Goal: Information Seeking & Learning: Learn about a topic

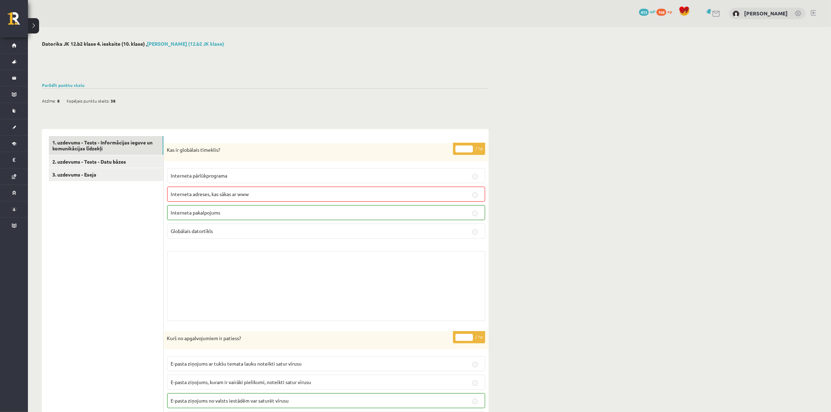
click at [16, 15] on link at bounding box center [18, 20] width 20 height 17
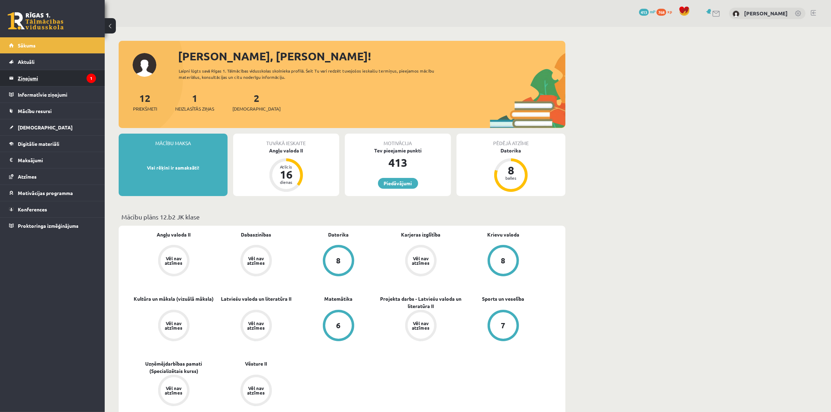
click at [24, 77] on legend "Ziņojumi 1" at bounding box center [57, 78] width 78 height 16
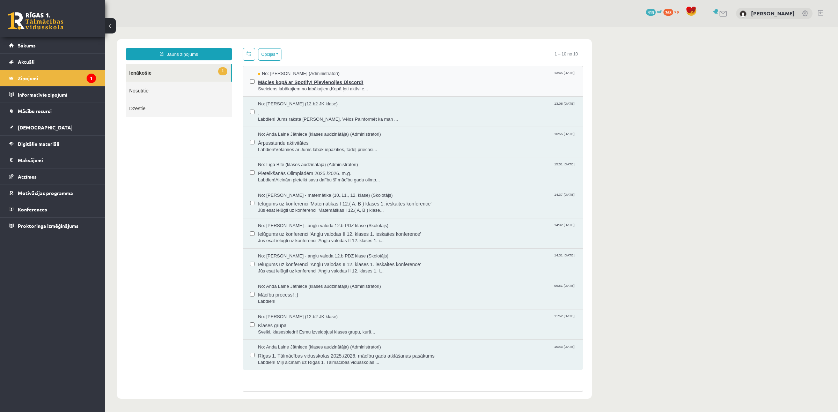
click at [344, 81] on span "Mācies kopā ar Spotify! Pievienojies Discord!" at bounding box center [417, 81] width 318 height 9
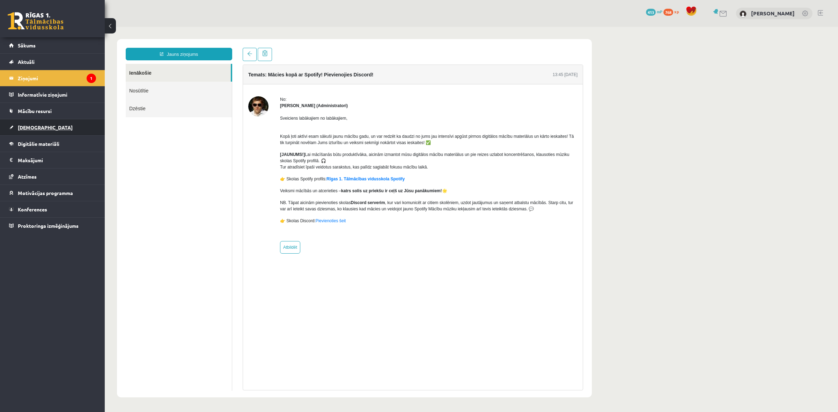
click at [35, 128] on span "[DEMOGRAPHIC_DATA]" at bounding box center [45, 127] width 55 height 6
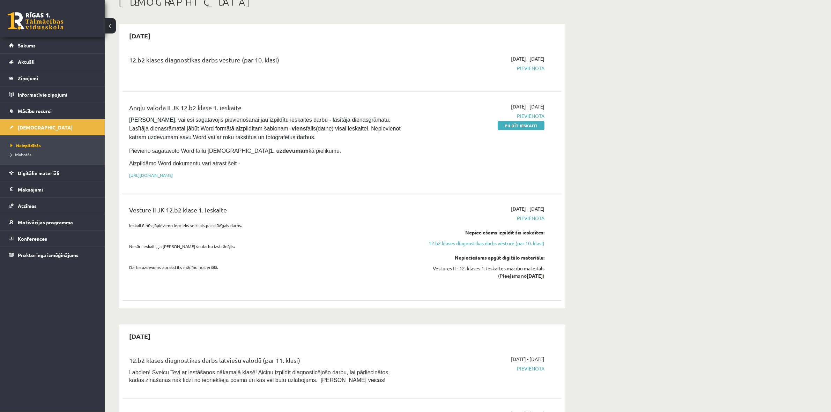
scroll to position [44, 0]
click at [37, 20] on link at bounding box center [36, 20] width 56 height 17
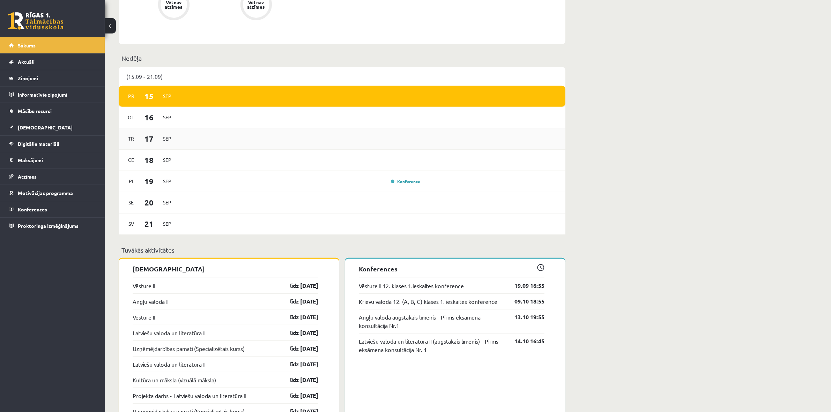
scroll to position [393, 0]
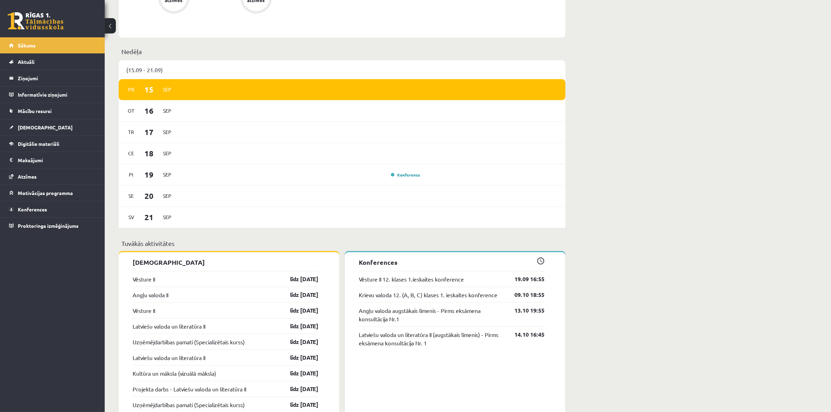
drag, startPoint x: 154, startPoint y: 134, endPoint x: 667, endPoint y: 175, distance: 514.7
click at [667, 175] on div "Sveiks, Roberts! Laipni lūgts savā Rīgas 1. Tālmācības vidusskolas skolnieka pr…" at bounding box center [468, 147] width 726 height 1026
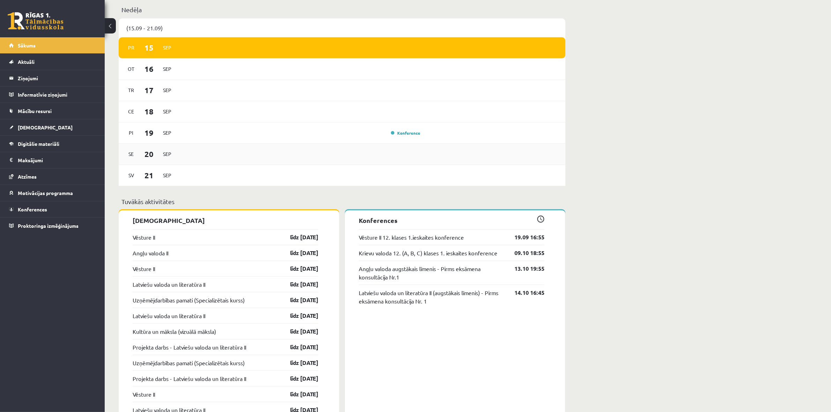
scroll to position [436, 0]
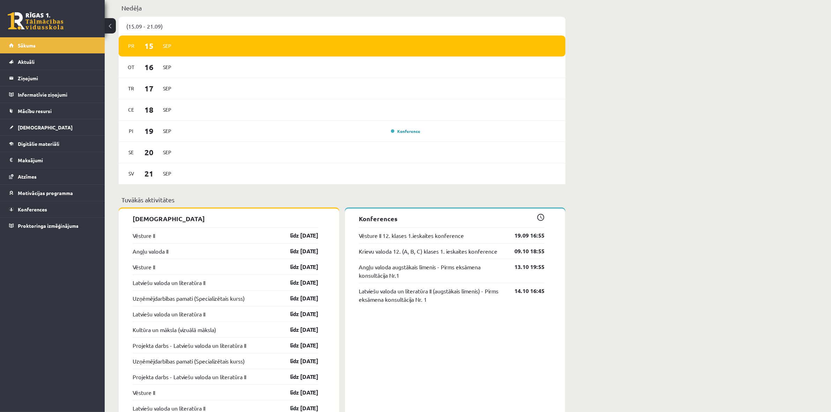
click at [543, 218] on span at bounding box center [540, 217] width 7 height 7
click at [49, 207] on link "Konferences" at bounding box center [52, 209] width 87 height 16
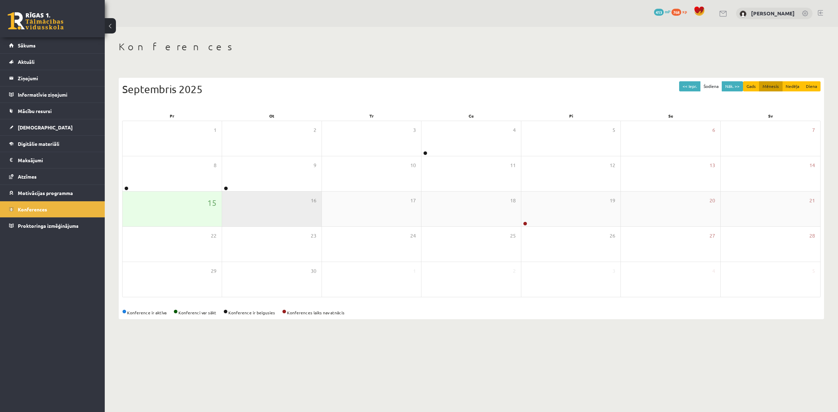
click at [273, 196] on div "16" at bounding box center [271, 209] width 99 height 35
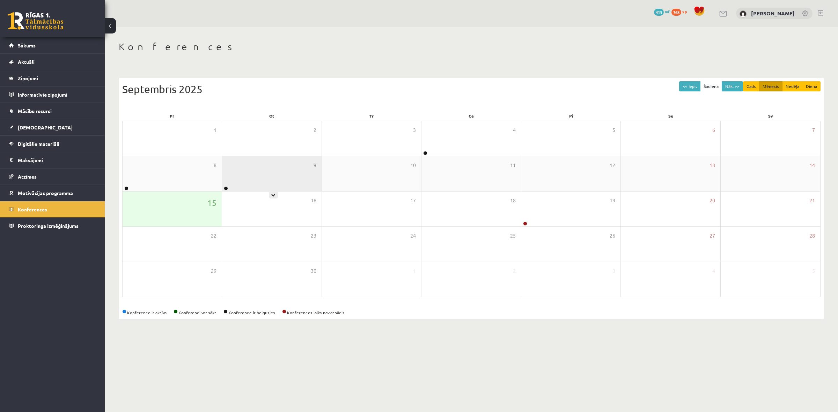
click at [273, 194] on icon at bounding box center [273, 195] width 4 height 4
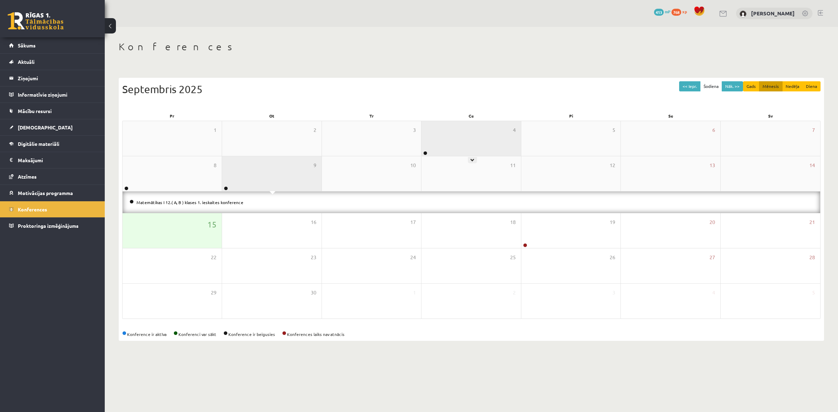
click at [474, 151] on div "4" at bounding box center [470, 138] width 99 height 35
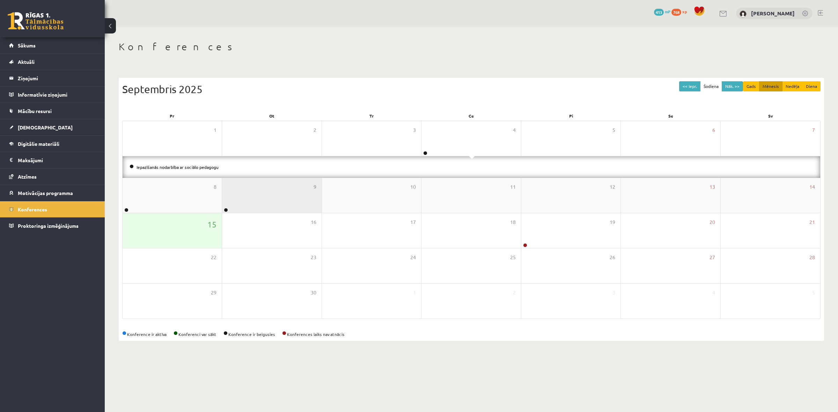
click at [341, 360] on body "0 Dāvanas 413 mP 768 xp Roberts Lagodskis Sākums Aktuāli Kā mācīties eSKOLĀ Kon…" at bounding box center [419, 206] width 838 height 412
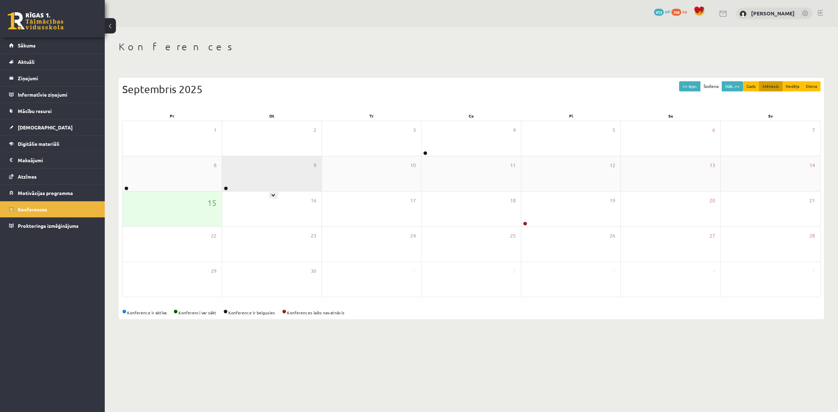
click at [272, 170] on div "9" at bounding box center [271, 173] width 99 height 35
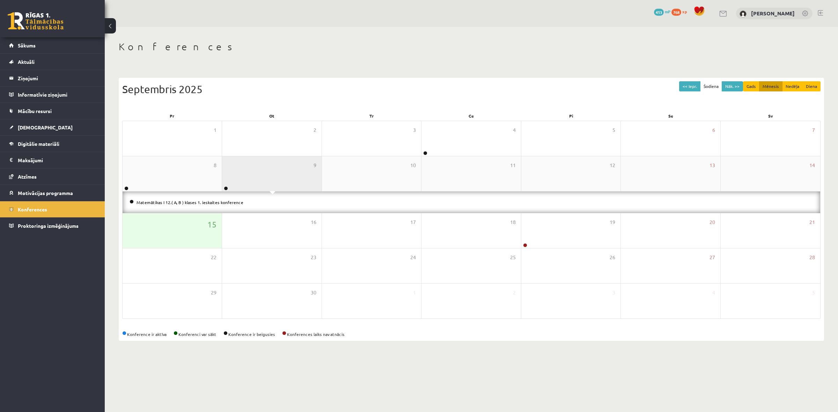
click at [272, 170] on div "9" at bounding box center [271, 173] width 99 height 35
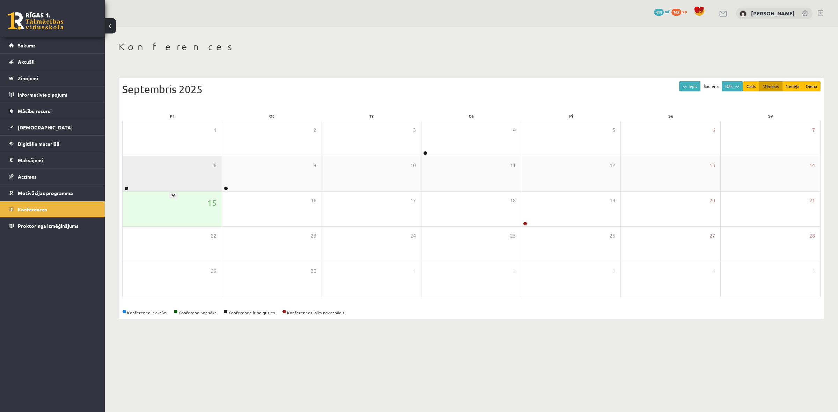
click at [198, 177] on div "8" at bounding box center [172, 173] width 99 height 35
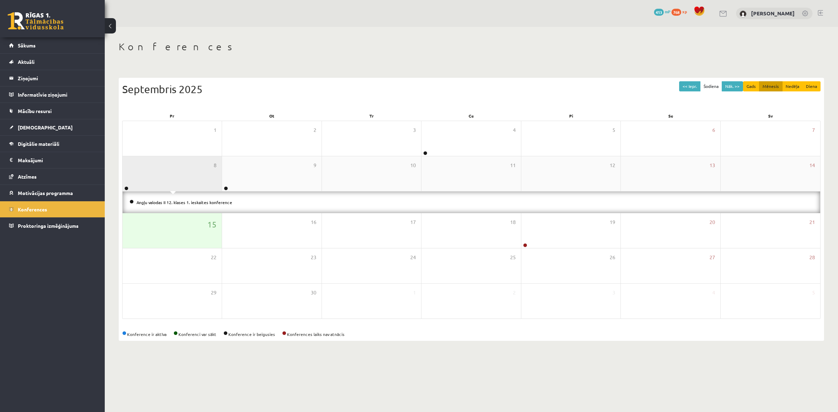
click at [198, 176] on div "8" at bounding box center [172, 173] width 99 height 35
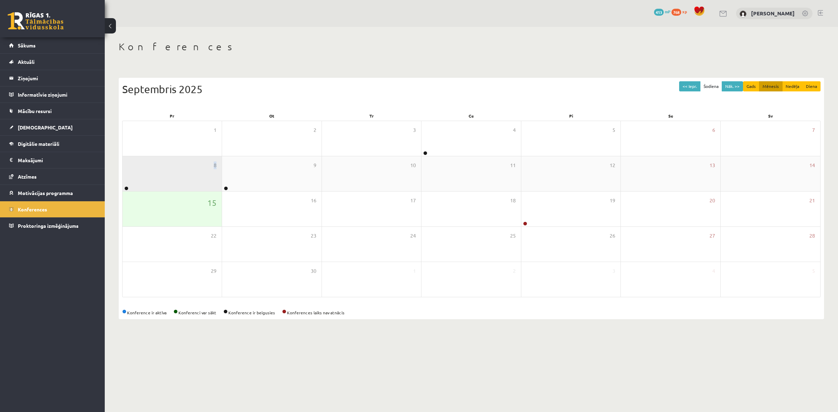
click at [198, 176] on div "8" at bounding box center [172, 173] width 99 height 35
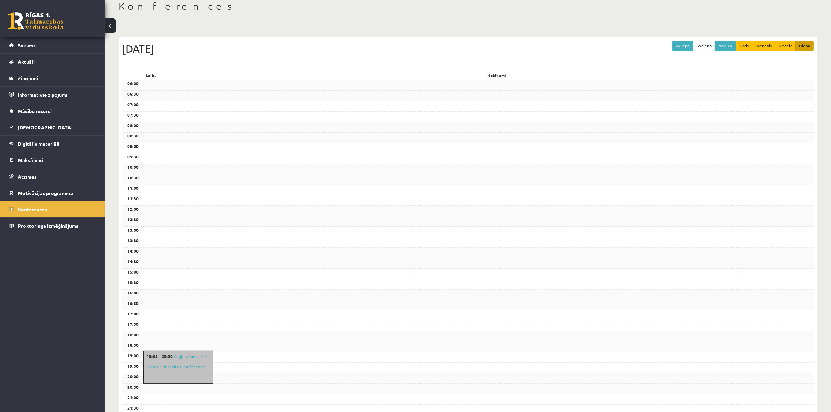
scroll to position [44, 0]
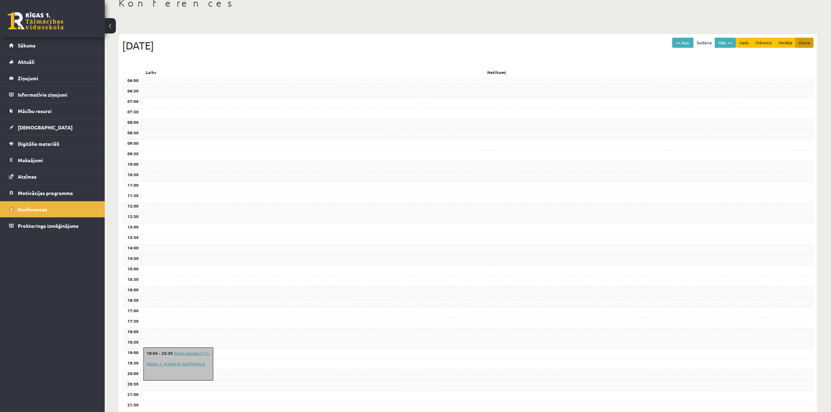
click at [182, 362] on link "Angļu valodas II 12. klases 1. ieskaites konference" at bounding box center [178, 358] width 63 height 16
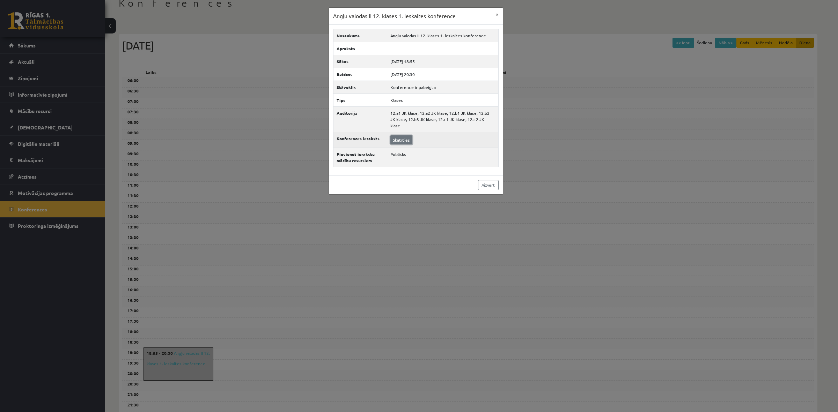
click at [405, 135] on link "Skatīties" at bounding box center [401, 139] width 22 height 9
click at [498, 11] on button "×" at bounding box center [496, 14] width 11 height 13
